Goal: Task Accomplishment & Management: Complete application form

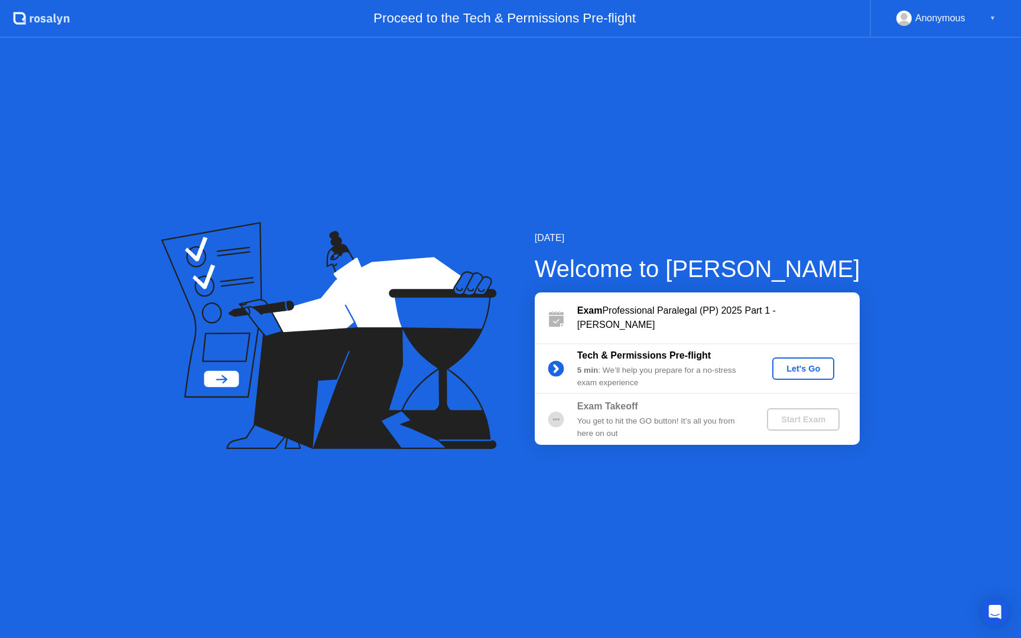
click at [805, 373] on div "Let's Go" at bounding box center [803, 368] width 53 height 9
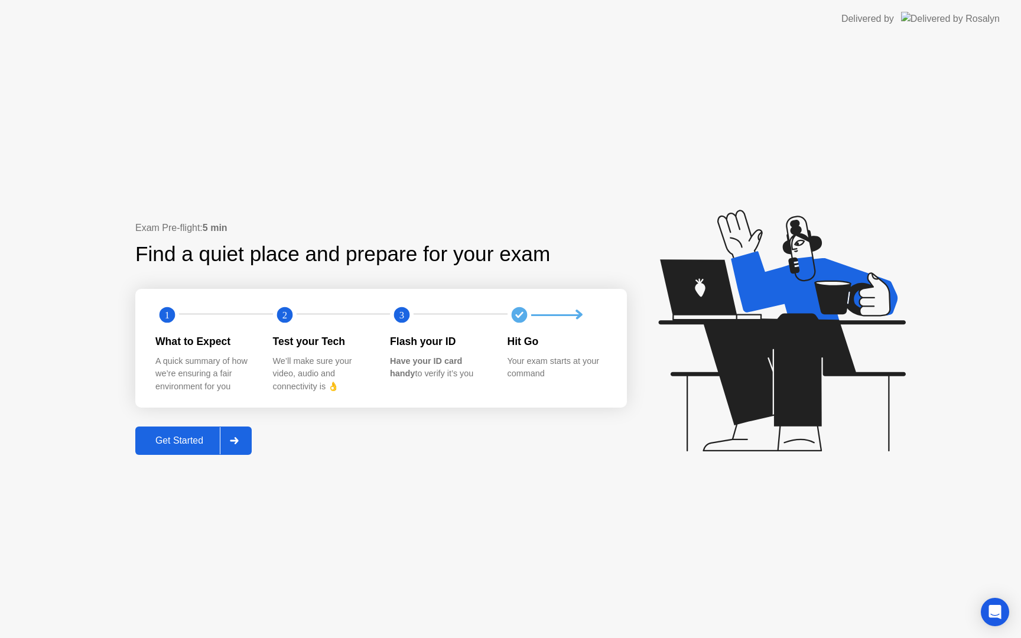
click at [164, 440] on div "Get Started" at bounding box center [179, 440] width 81 height 11
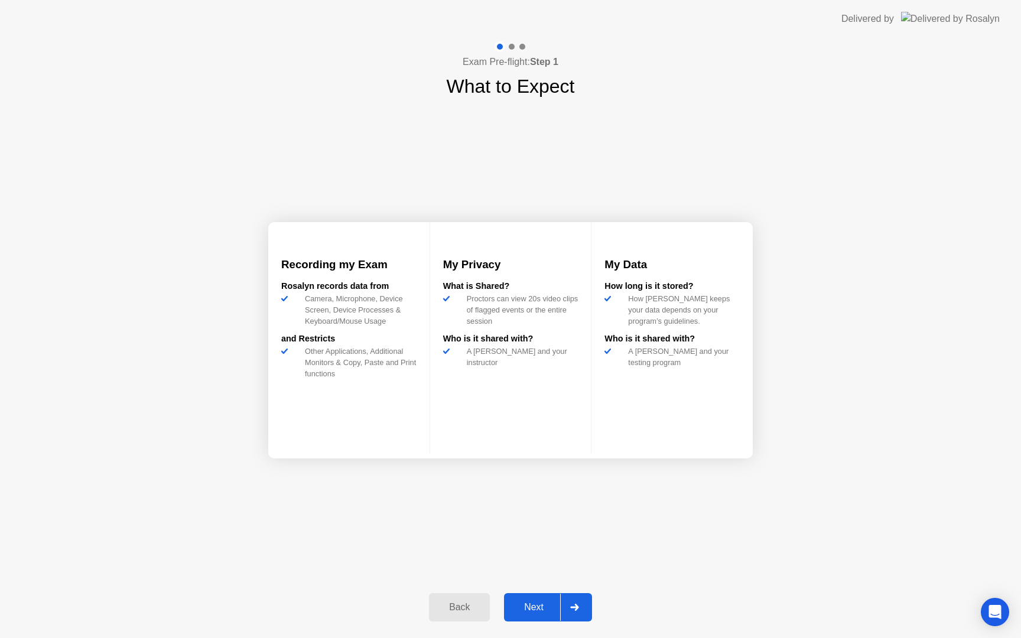
click at [541, 604] on div "Next" at bounding box center [534, 607] width 53 height 11
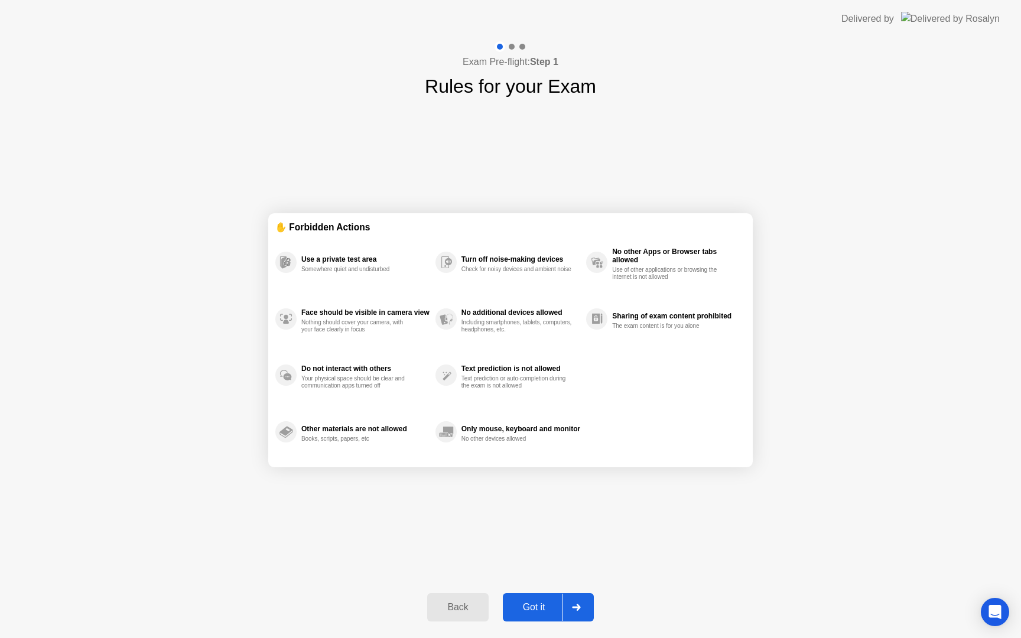
click at [522, 612] on div "Got it" at bounding box center [534, 607] width 56 height 11
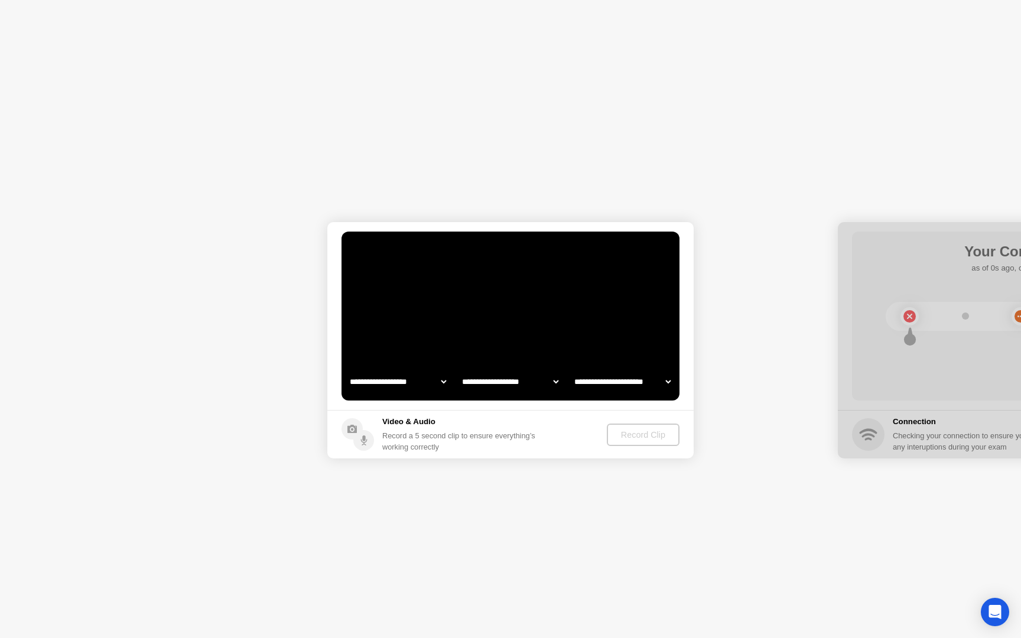
select select "**********"
select select "*******"
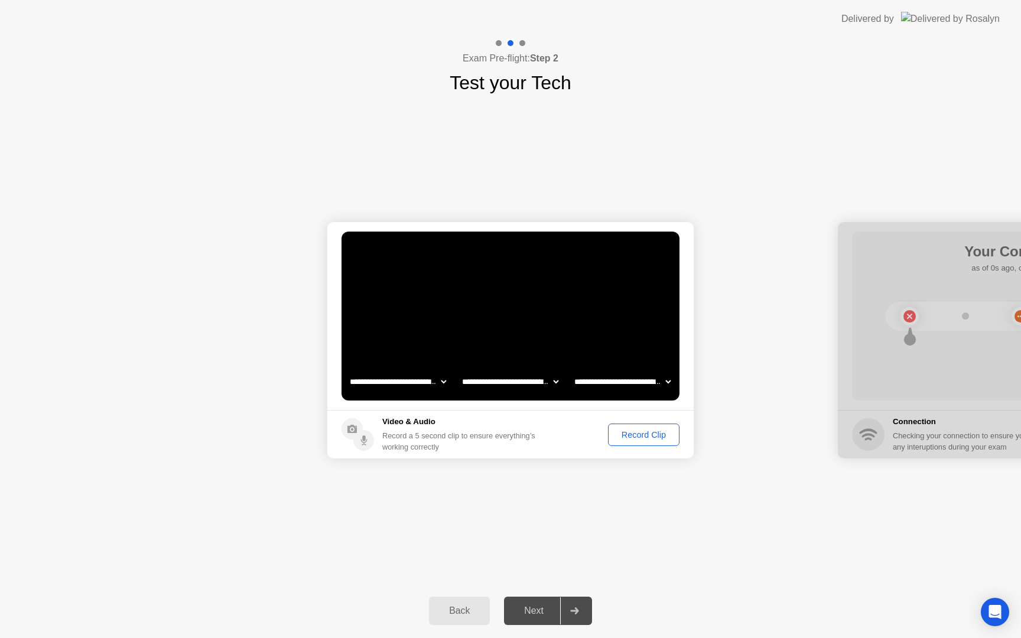
click at [536, 616] on div "Next" at bounding box center [534, 611] width 53 height 11
click at [578, 613] on icon at bounding box center [574, 610] width 9 height 7
click at [665, 430] on div "Record Clip" at bounding box center [643, 434] width 63 height 9
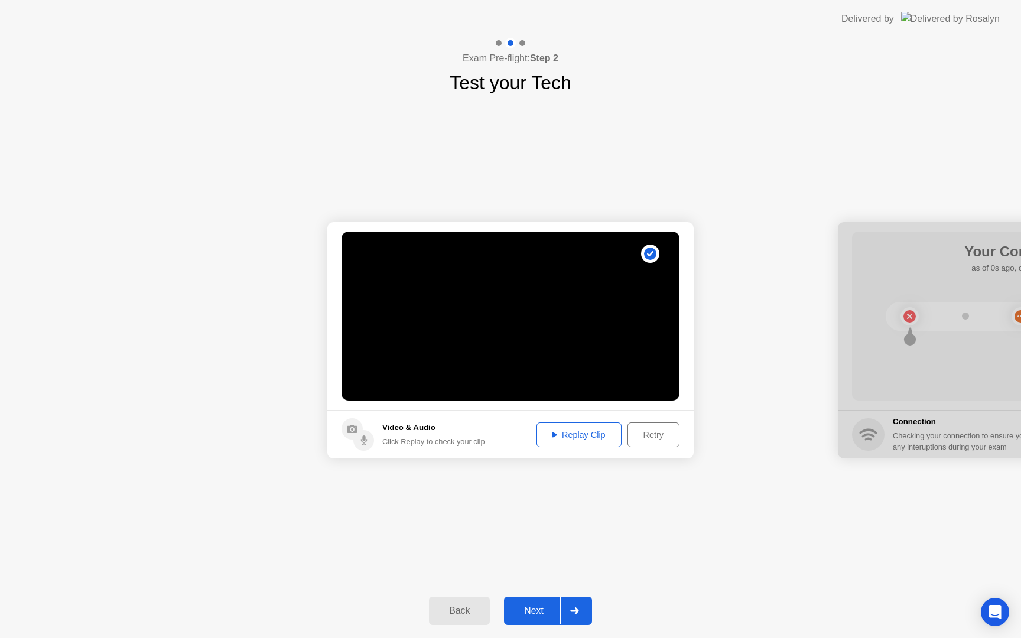
click at [593, 430] on div "Replay Clip" at bounding box center [579, 434] width 77 height 9
click at [546, 619] on button "Next" at bounding box center [548, 611] width 88 height 28
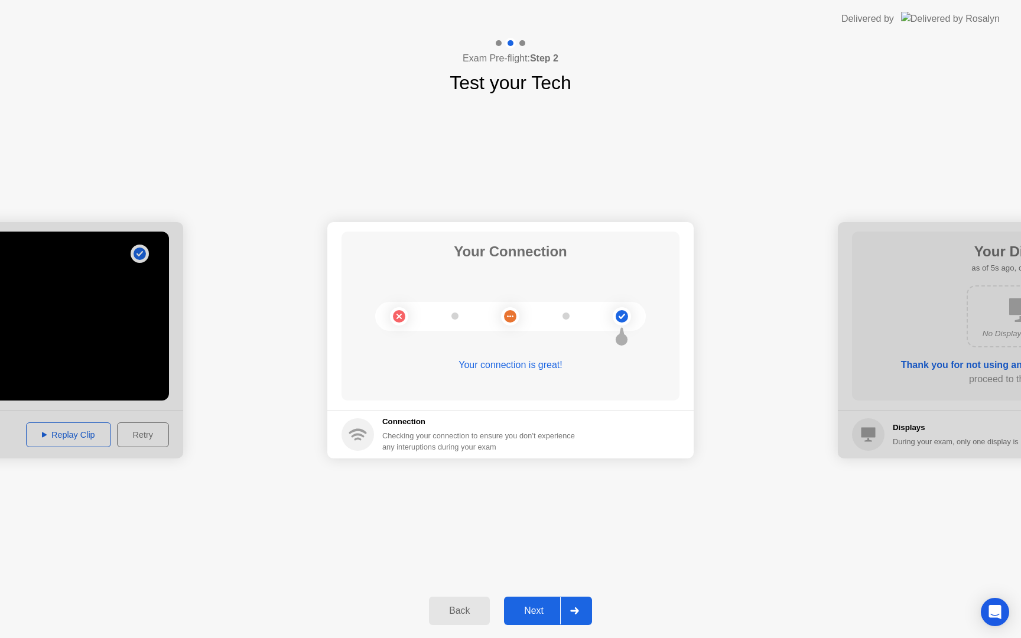
click at [576, 613] on icon at bounding box center [574, 610] width 8 height 7
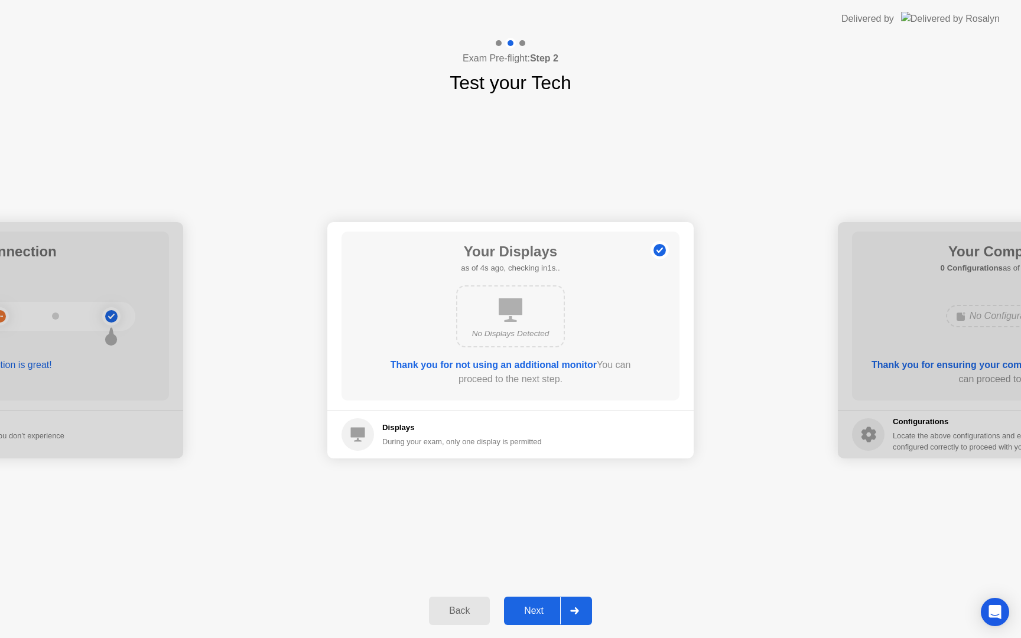
click at [576, 613] on icon at bounding box center [574, 610] width 8 height 7
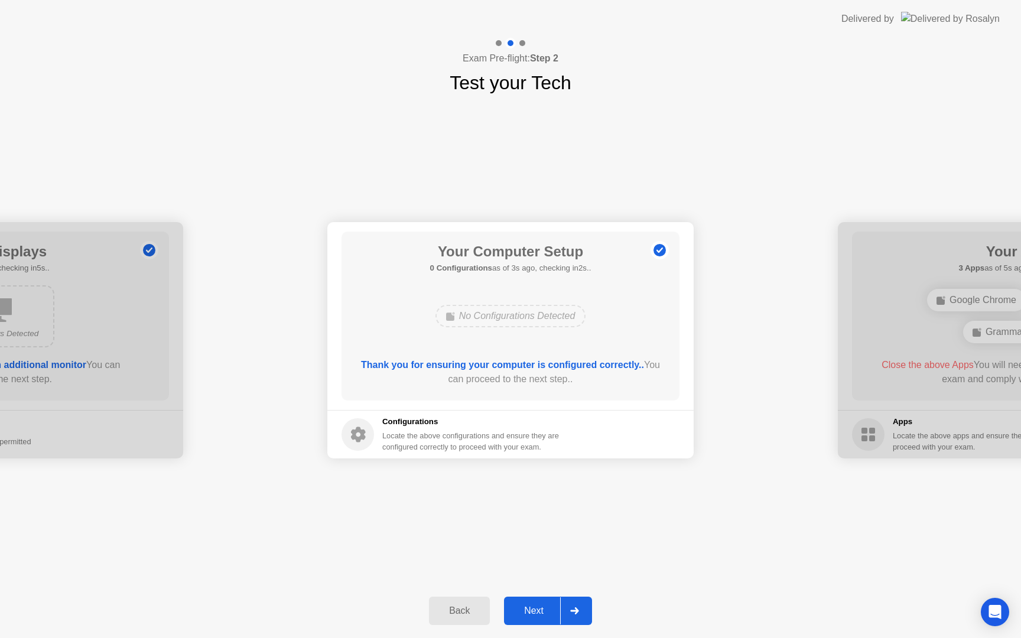
click at [576, 613] on icon at bounding box center [574, 610] width 8 height 7
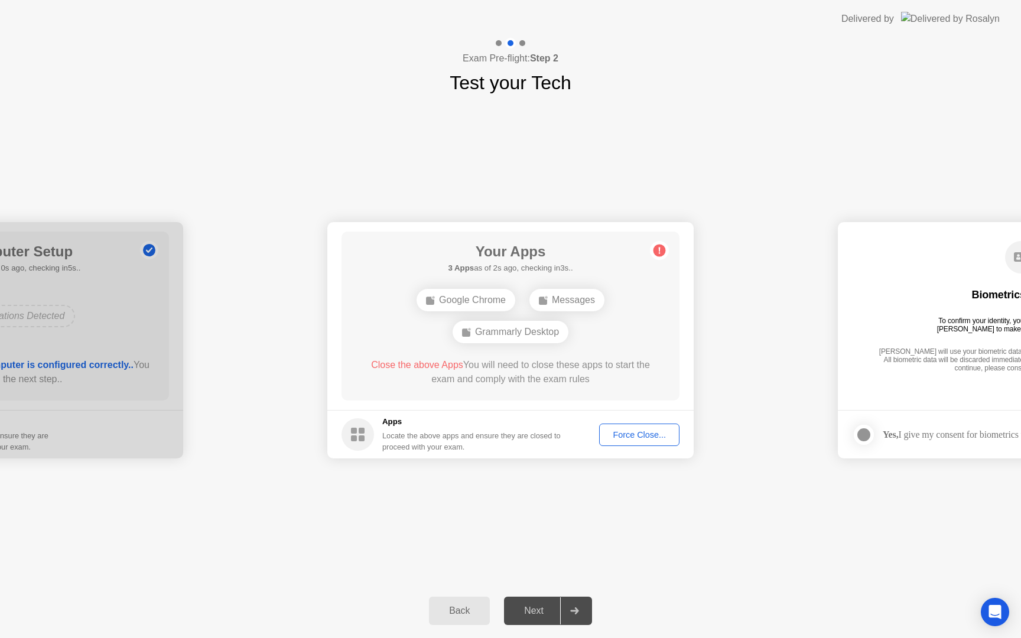
click at [635, 436] on div "Force Close..." at bounding box center [639, 434] width 72 height 9
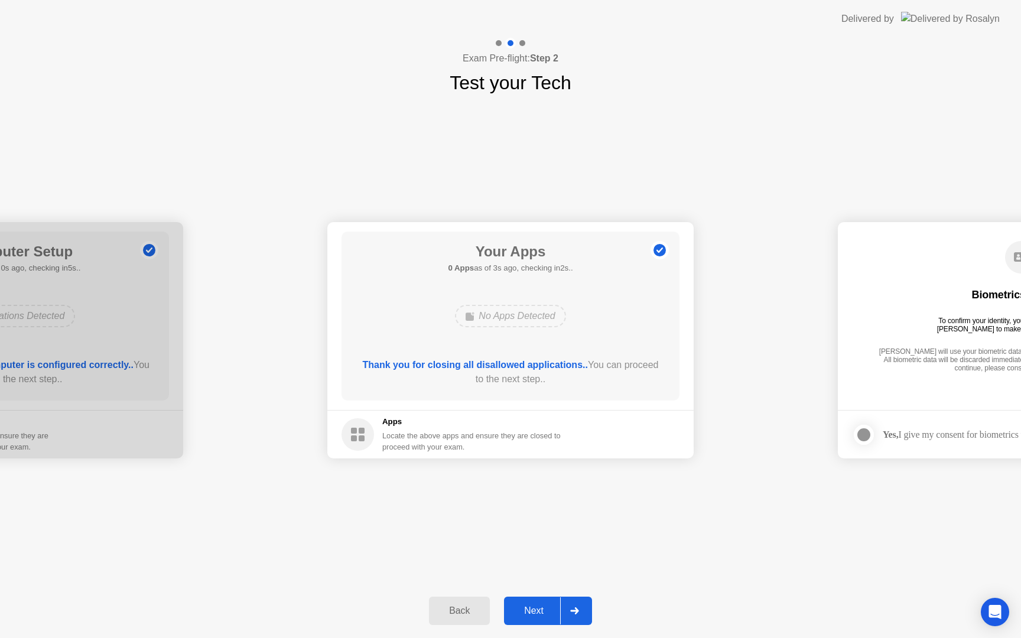
click at [577, 610] on icon at bounding box center [574, 610] width 8 height 7
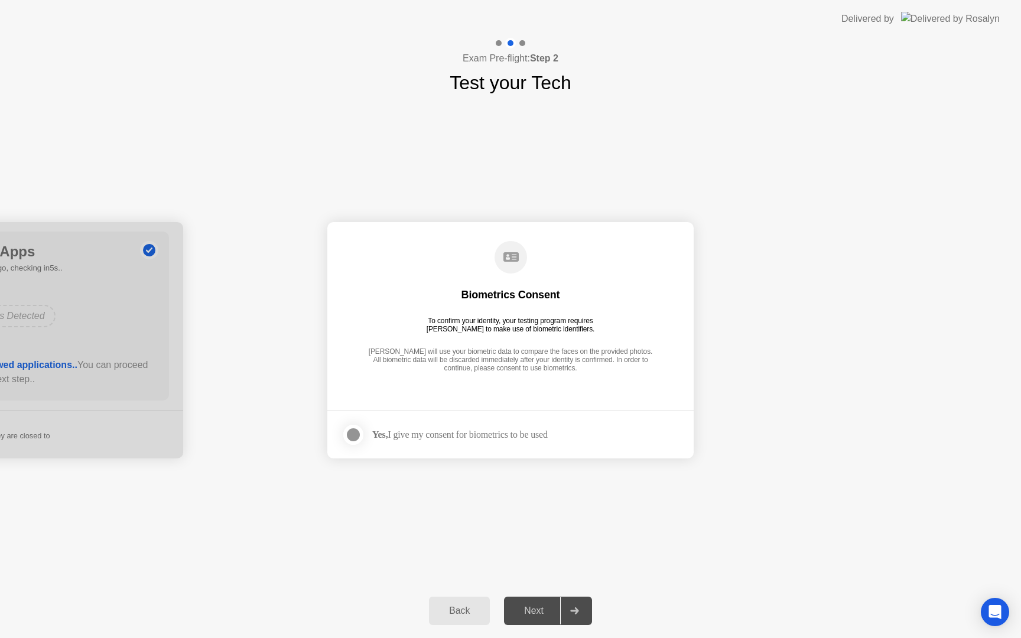
click at [353, 429] on div at bounding box center [353, 435] width 14 height 14
click at [576, 609] on icon at bounding box center [574, 610] width 9 height 7
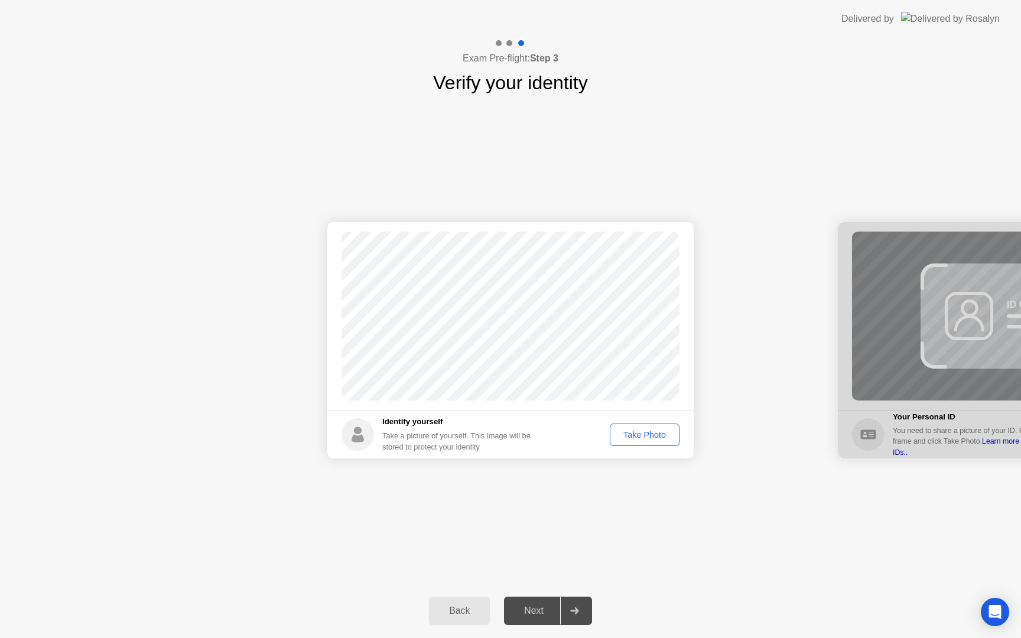
click at [636, 436] on div "Take Photo" at bounding box center [644, 434] width 61 height 9
click at [581, 609] on div at bounding box center [574, 610] width 28 height 27
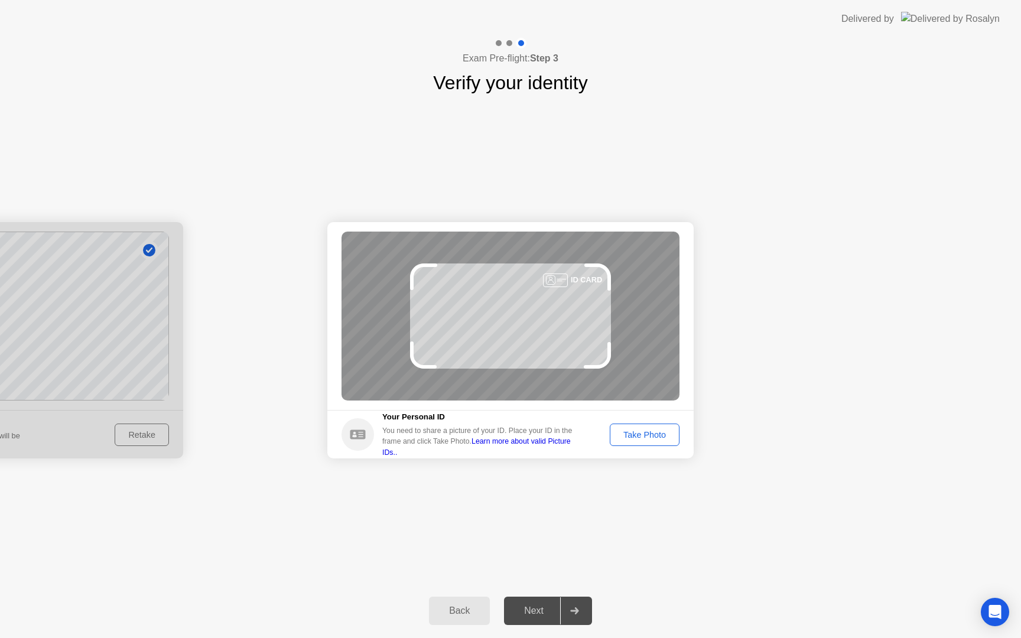
click at [653, 437] on div "Take Photo" at bounding box center [644, 434] width 61 height 9
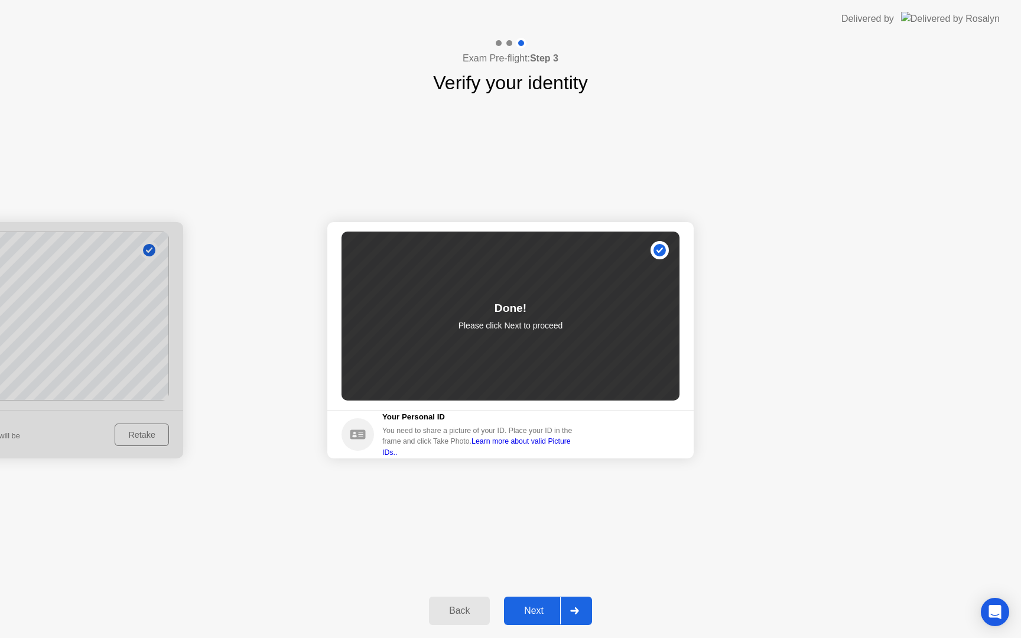
click at [578, 608] on icon at bounding box center [574, 610] width 9 height 7
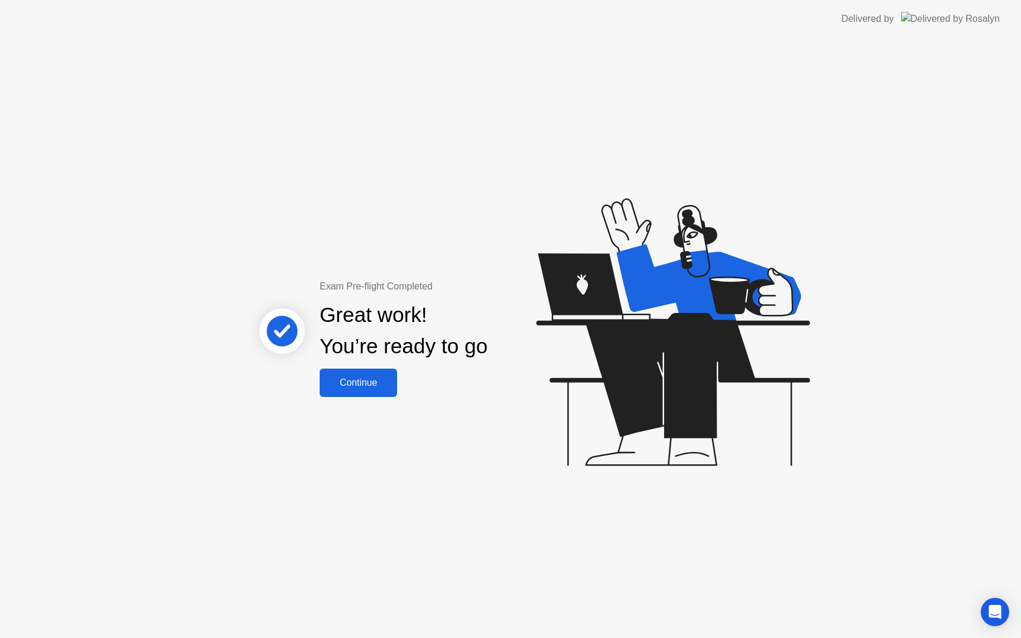
click at [356, 383] on div "Continue" at bounding box center [358, 383] width 70 height 11
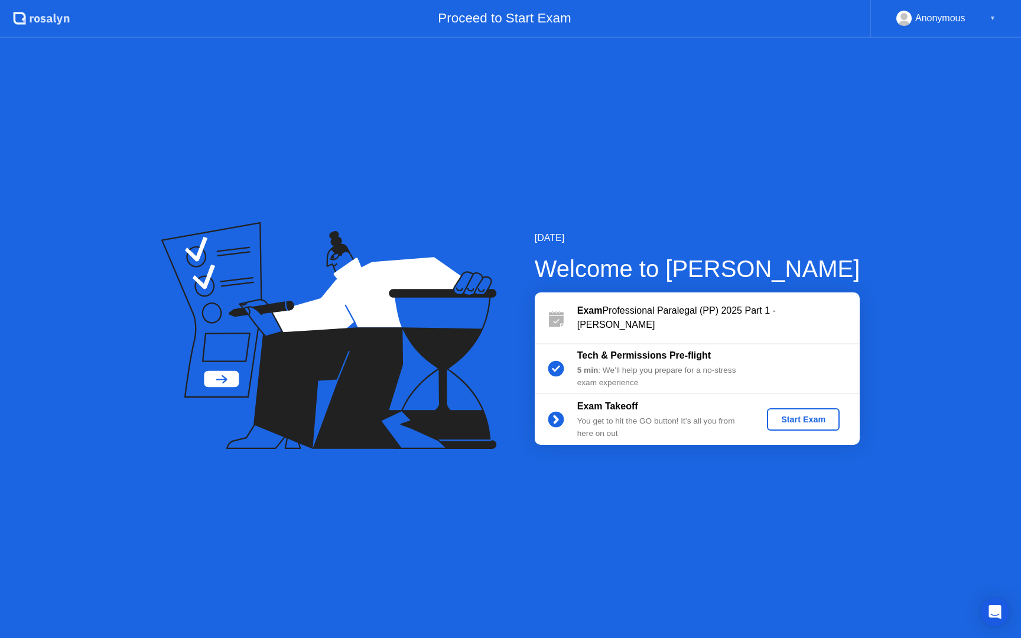
click at [799, 424] on div "Start Exam" at bounding box center [803, 419] width 63 height 9
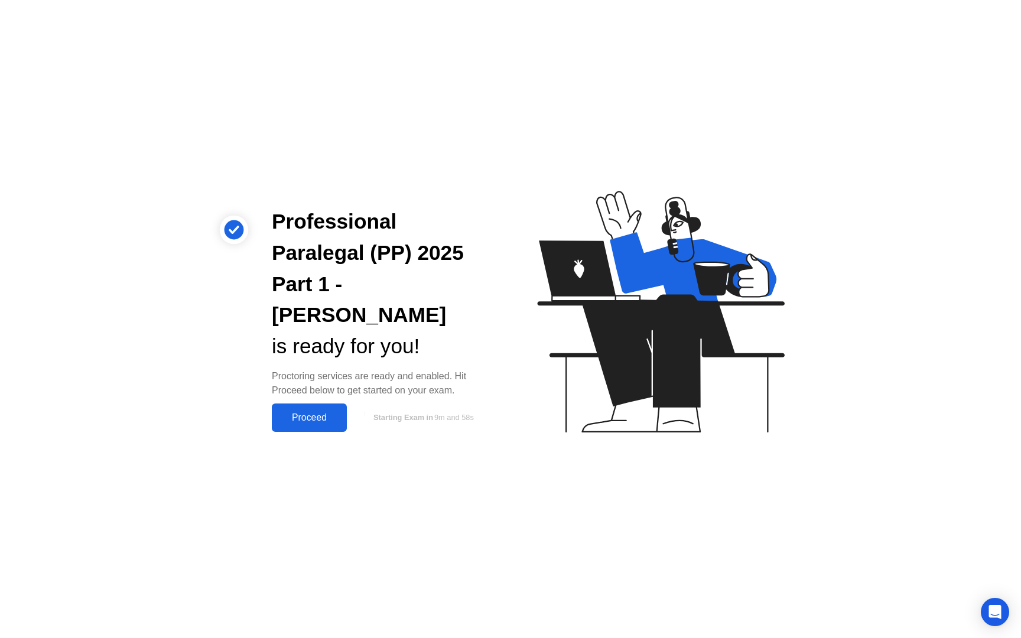
click at [296, 412] on div "Proceed" at bounding box center [309, 417] width 68 height 11
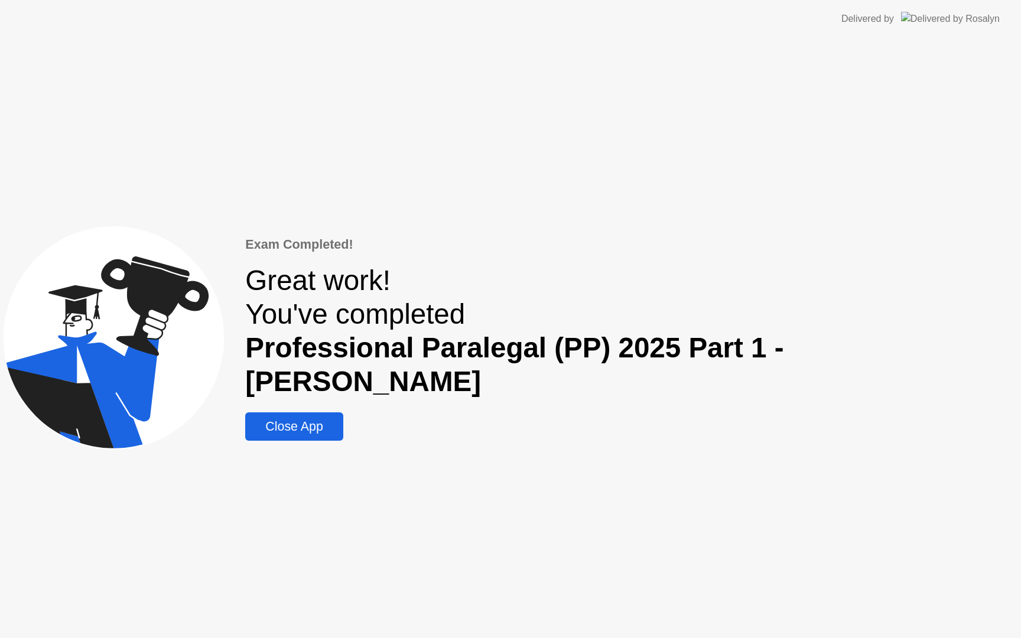
click at [339, 420] on div "Close App" at bounding box center [294, 427] width 90 height 15
